Goal: Entertainment & Leisure: Consume media (video, audio)

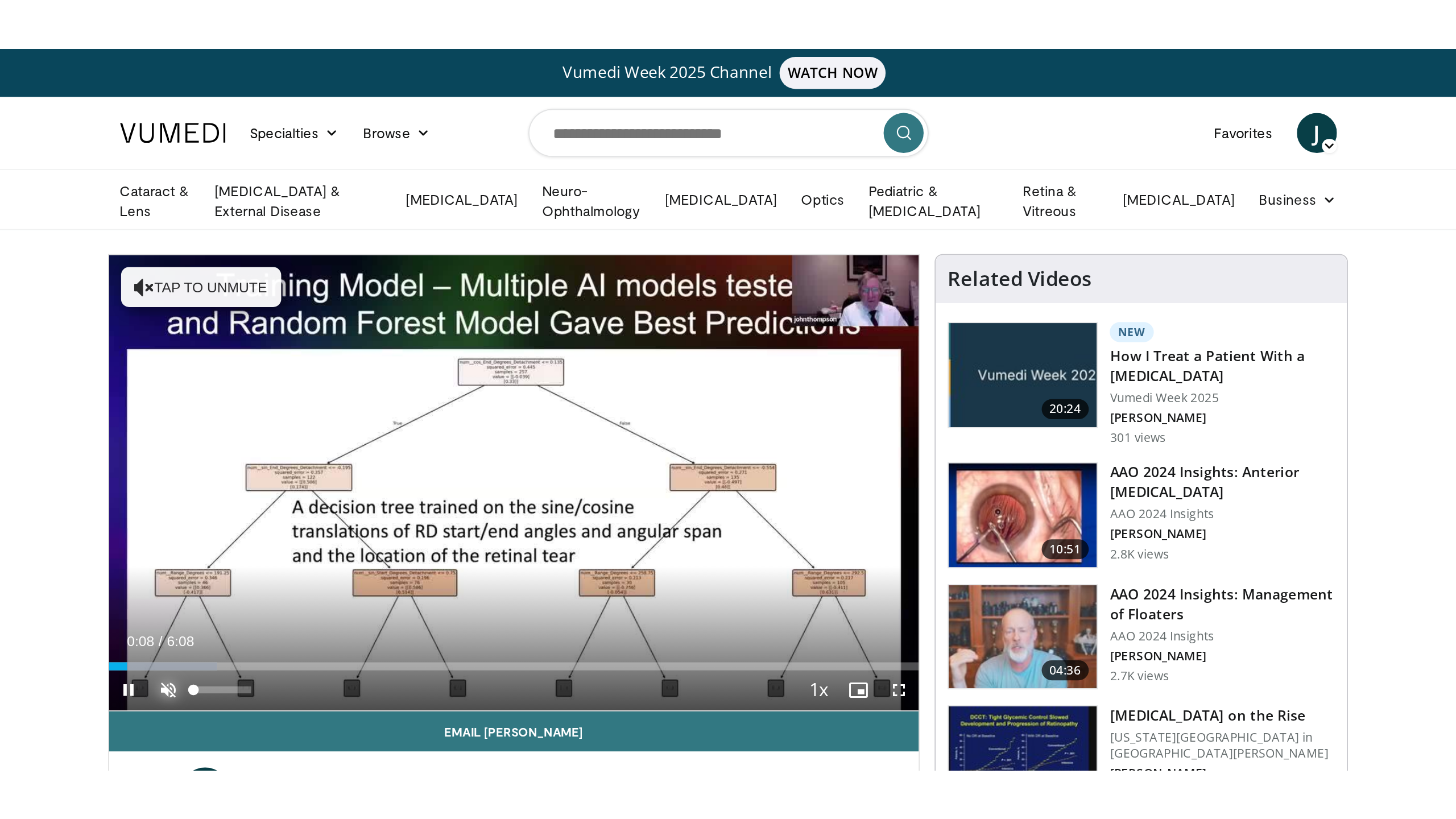
scroll to position [2, 0]
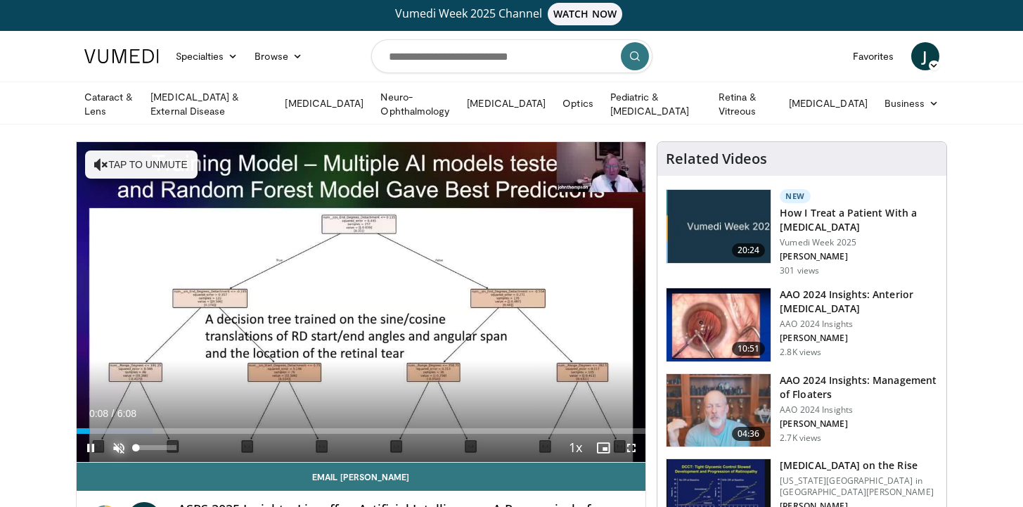
click at [115, 447] on span "Video Player" at bounding box center [119, 448] width 28 height 28
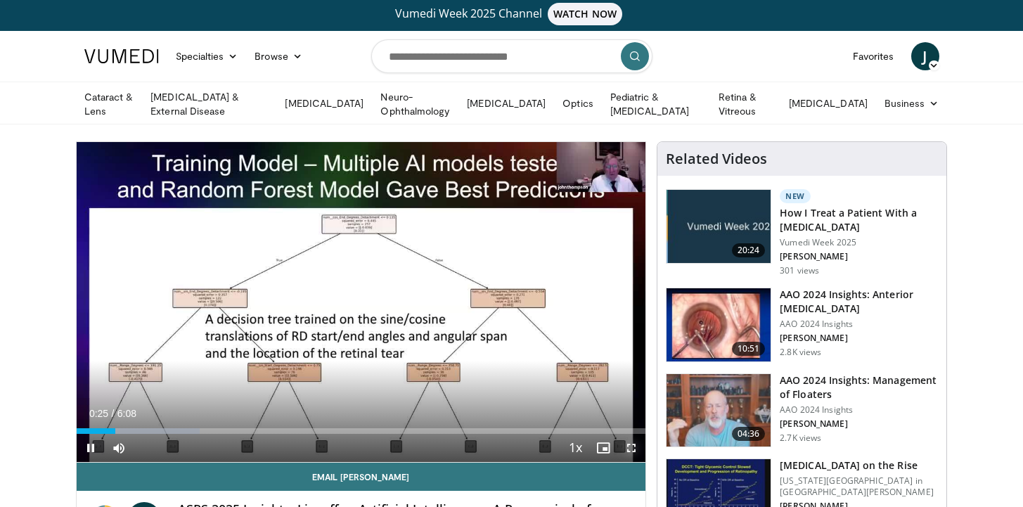
click at [631, 450] on span "Video Player" at bounding box center [631, 448] width 28 height 28
